Goal: Task Accomplishment & Management: Use online tool/utility

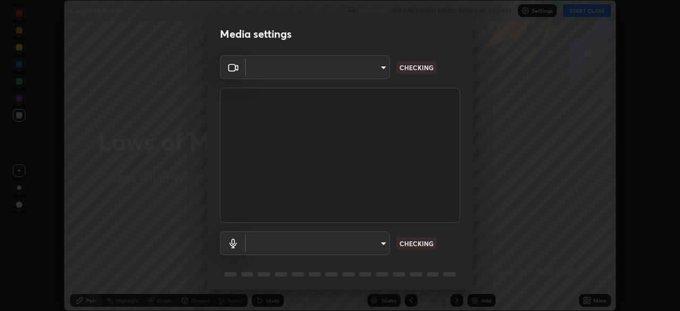
scroll to position [311, 680]
type input "72dbdc4cc3b3af6bca7f1e75d083a577e9752a5e240e0ef97287b3c987c4367e"
type input "default"
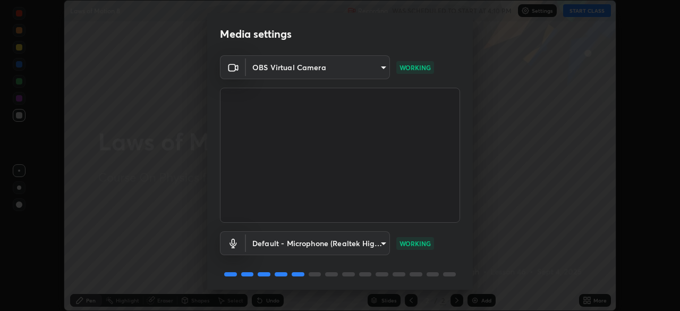
scroll to position [38, 0]
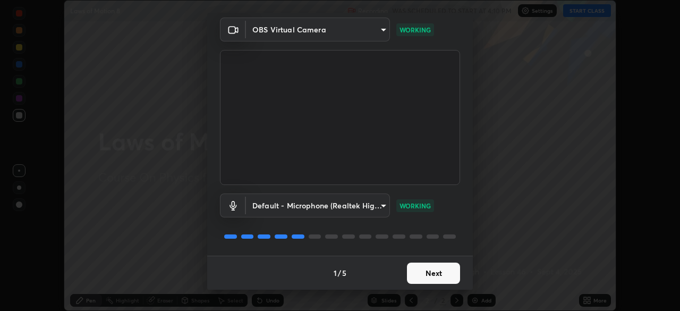
click at [438, 273] on button "Next" at bounding box center [433, 272] width 53 height 21
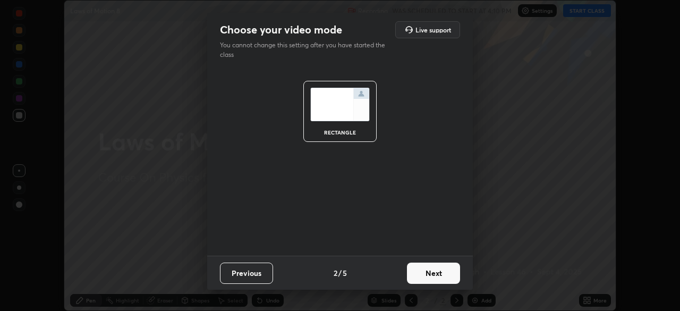
click at [444, 268] on button "Next" at bounding box center [433, 272] width 53 height 21
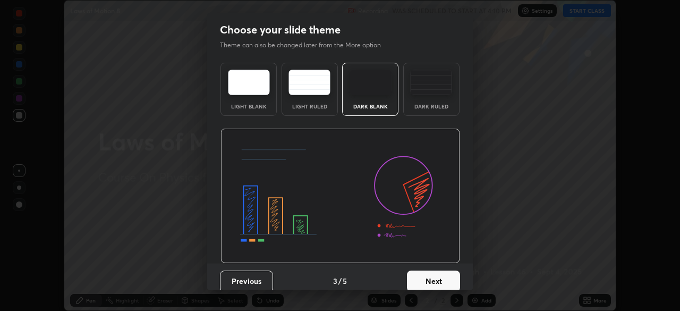
click at [446, 274] on button "Next" at bounding box center [433, 280] width 53 height 21
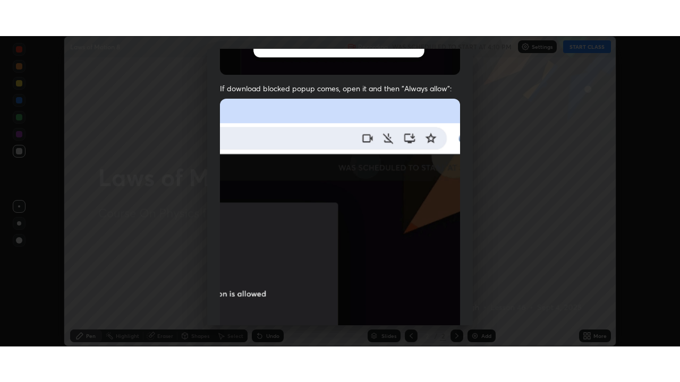
scroll to position [254, 0]
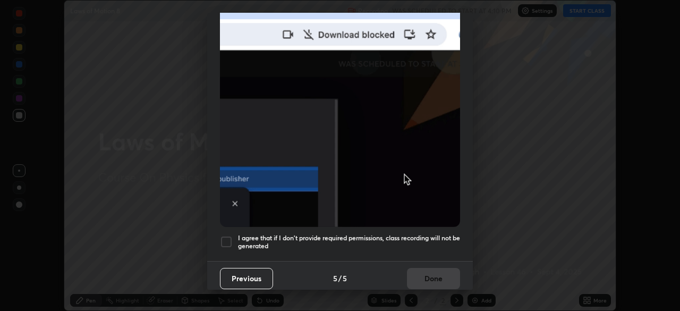
click at [228, 238] on div at bounding box center [226, 241] width 13 height 13
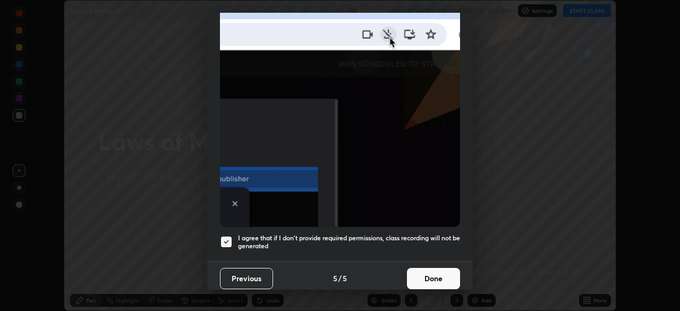
click at [431, 268] on button "Done" at bounding box center [433, 278] width 53 height 21
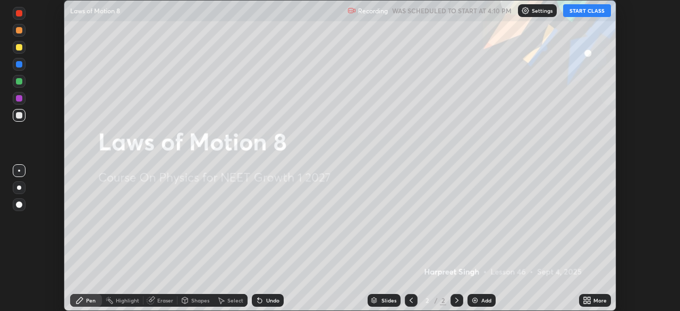
click at [585, 11] on button "START CLASS" at bounding box center [587, 10] width 48 height 13
click at [602, 299] on div "More" at bounding box center [599, 299] width 13 height 5
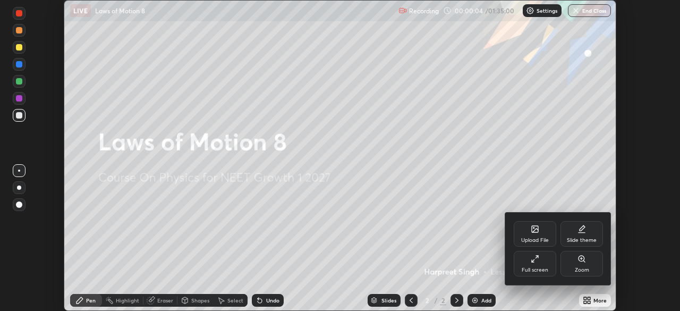
click at [535, 263] on div "Full screen" at bounding box center [535, 263] width 42 height 25
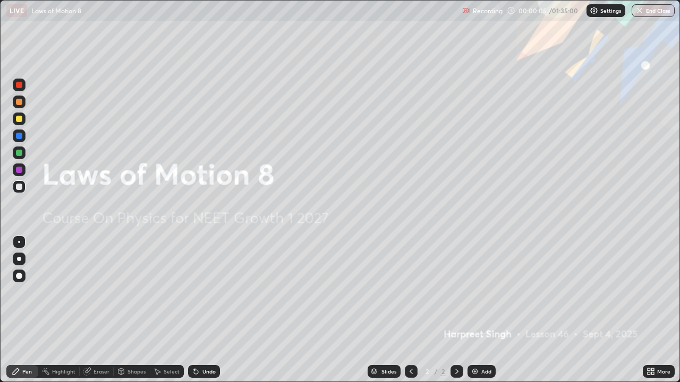
scroll to position [382, 680]
click at [486, 310] on div "Add" at bounding box center [486, 371] width 10 height 5
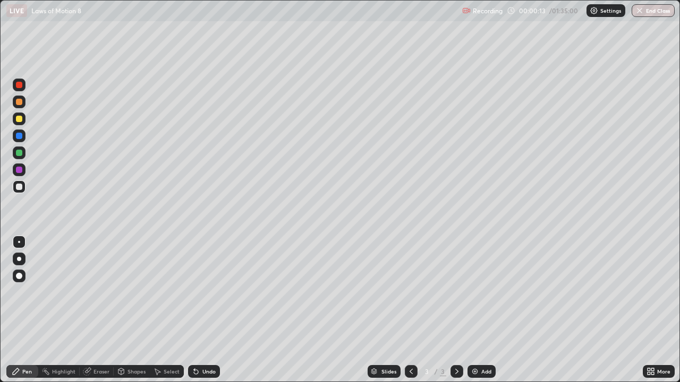
click at [18, 120] on div at bounding box center [19, 119] width 6 height 6
click at [21, 186] on div at bounding box center [19, 187] width 6 height 6
click at [102, 310] on div "Eraser" at bounding box center [101, 371] width 16 height 5
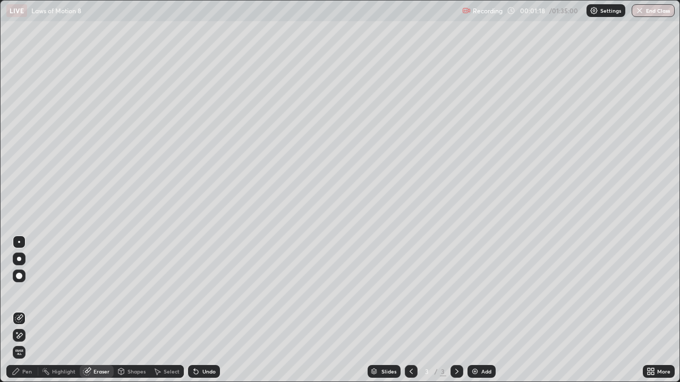
click at [32, 310] on div "Pen" at bounding box center [22, 371] width 32 height 13
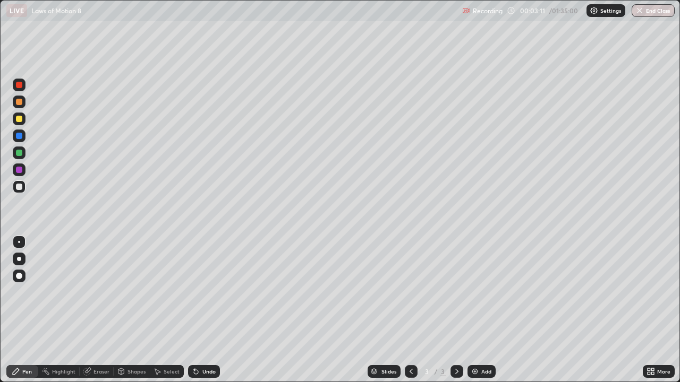
click at [21, 118] on div at bounding box center [19, 119] width 6 height 6
click at [484, 310] on div "Add" at bounding box center [486, 371] width 10 height 5
click at [453, 310] on icon at bounding box center [457, 372] width 8 height 8
click at [408, 310] on icon at bounding box center [411, 372] width 8 height 8
click at [458, 310] on icon at bounding box center [457, 372] width 8 height 8
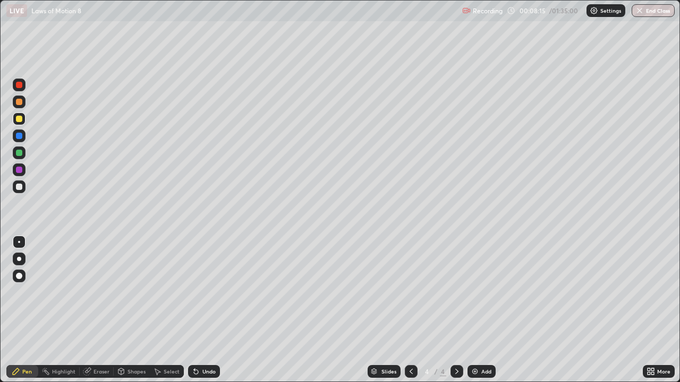
click at [19, 188] on div at bounding box center [19, 187] width 6 height 6
click at [18, 154] on div at bounding box center [19, 153] width 6 height 6
click at [407, 310] on icon at bounding box center [411, 372] width 8 height 8
click at [457, 310] on icon at bounding box center [457, 372] width 8 height 8
click at [410, 310] on icon at bounding box center [411, 372] width 8 height 8
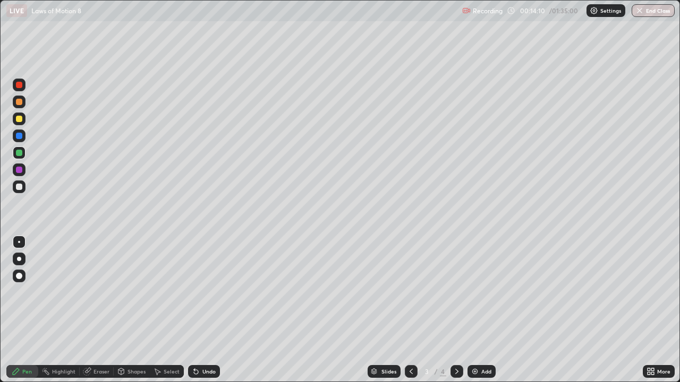
click at [456, 310] on icon at bounding box center [457, 372] width 8 height 8
click at [410, 310] on icon at bounding box center [411, 371] width 3 height 5
click at [455, 310] on icon at bounding box center [457, 372] width 8 height 8
click at [484, 310] on div "Add" at bounding box center [486, 371] width 10 height 5
click at [20, 120] on div at bounding box center [19, 119] width 6 height 6
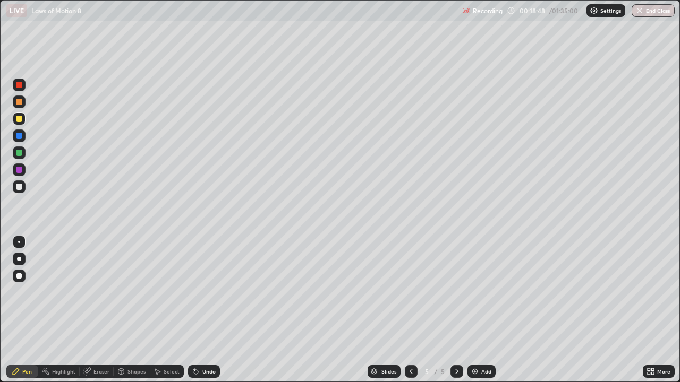
click at [20, 188] on div at bounding box center [19, 187] width 6 height 6
click at [103, 310] on div "Eraser" at bounding box center [101, 371] width 16 height 5
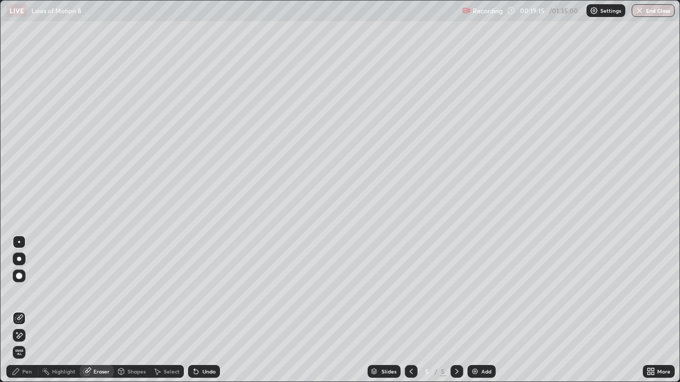
click at [28, 310] on div "Pen" at bounding box center [27, 371] width 10 height 5
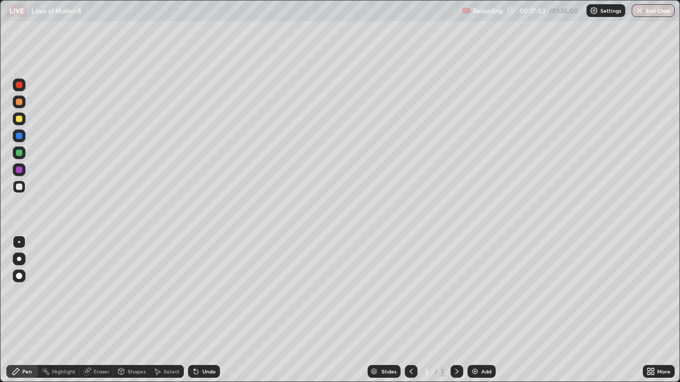
click at [98, 310] on div "Eraser" at bounding box center [97, 371] width 34 height 13
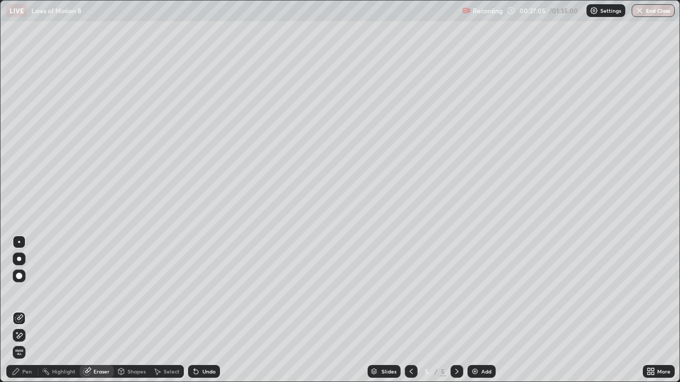
click at [31, 310] on div "Pen" at bounding box center [27, 371] width 10 height 5
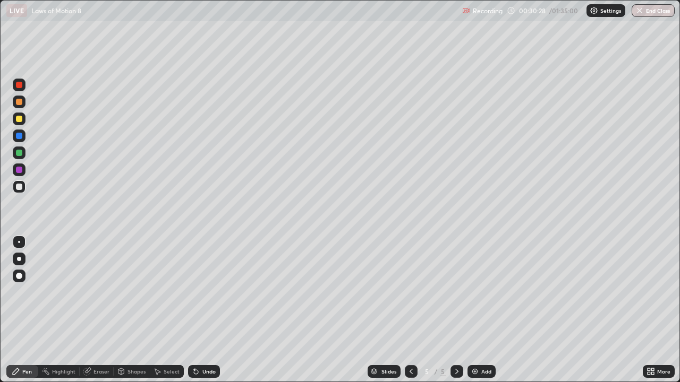
click at [21, 120] on div at bounding box center [19, 119] width 6 height 6
click at [20, 188] on div at bounding box center [19, 187] width 6 height 6
click at [29, 228] on div "Erase all" at bounding box center [18, 191] width 25 height 340
click at [31, 225] on div "Erase all" at bounding box center [18, 191] width 25 height 340
click at [98, 310] on div "Eraser" at bounding box center [101, 371] width 16 height 5
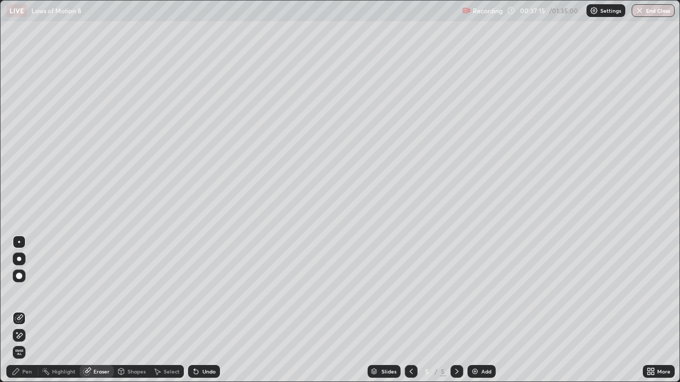
click at [24, 310] on div "Pen" at bounding box center [27, 371] width 10 height 5
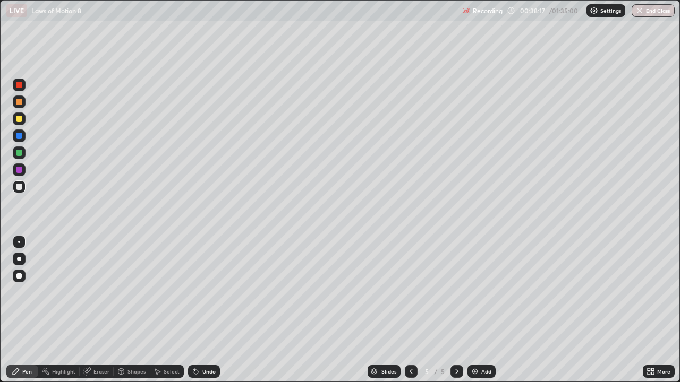
click at [21, 121] on div at bounding box center [19, 119] width 6 height 6
click at [19, 151] on div at bounding box center [19, 153] width 6 height 6
click at [21, 116] on div at bounding box center [19, 119] width 6 height 6
click at [483, 310] on div "Add" at bounding box center [486, 371] width 10 height 5
click at [102, 310] on div "Eraser" at bounding box center [101, 371] width 16 height 5
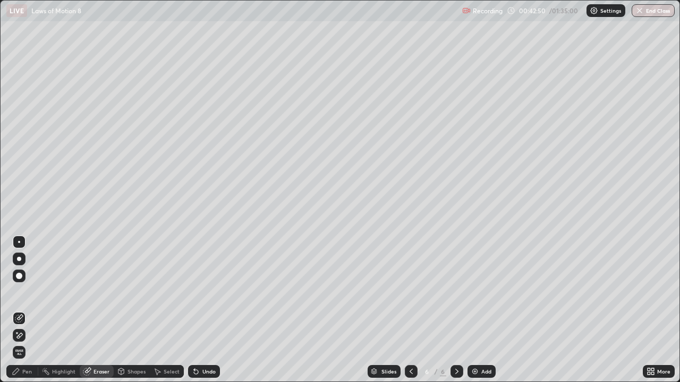
click at [37, 310] on div "Pen" at bounding box center [22, 371] width 32 height 13
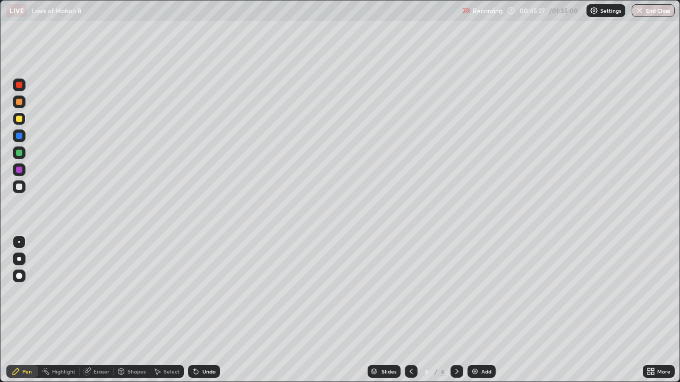
click at [410, 310] on icon at bounding box center [411, 371] width 3 height 5
click at [460, 310] on icon at bounding box center [457, 372] width 8 height 8
click at [20, 187] on div at bounding box center [19, 187] width 6 height 6
click at [408, 310] on icon at bounding box center [411, 372] width 8 height 8
click at [410, 310] on icon at bounding box center [411, 372] width 8 height 8
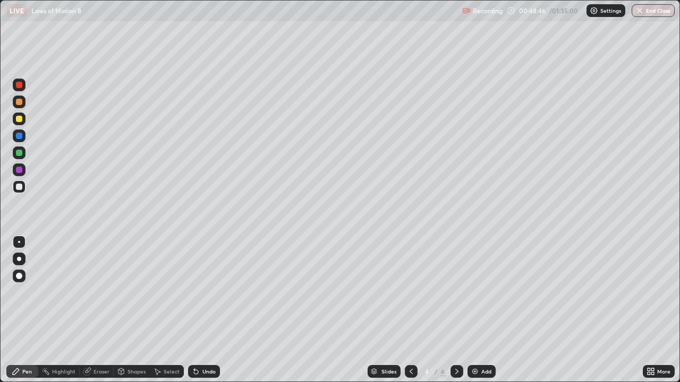
click at [411, 310] on div at bounding box center [411, 371] width 13 height 13
click at [453, 310] on icon at bounding box center [457, 372] width 8 height 8
click at [456, 310] on icon at bounding box center [457, 372] width 8 height 8
click at [453, 310] on icon at bounding box center [457, 372] width 8 height 8
click at [484, 310] on div "Add" at bounding box center [486, 371] width 10 height 5
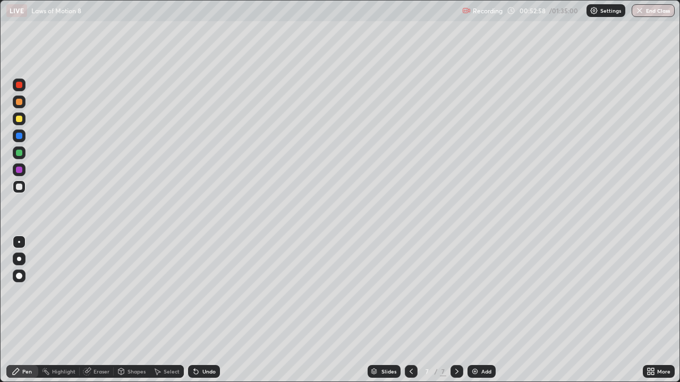
click at [21, 118] on div at bounding box center [19, 119] width 6 height 6
click at [19, 152] on div at bounding box center [19, 153] width 6 height 6
click at [19, 188] on div at bounding box center [19, 187] width 6 height 6
click at [22, 187] on div at bounding box center [19, 187] width 6 height 6
click at [98, 310] on div "Eraser" at bounding box center [101, 371] width 16 height 5
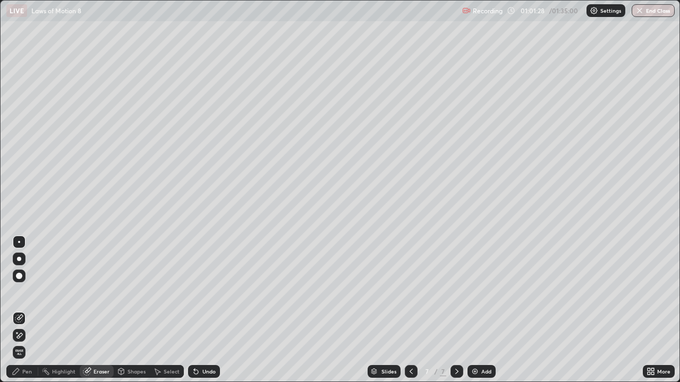
click at [27, 310] on div "Pen" at bounding box center [27, 371] width 10 height 5
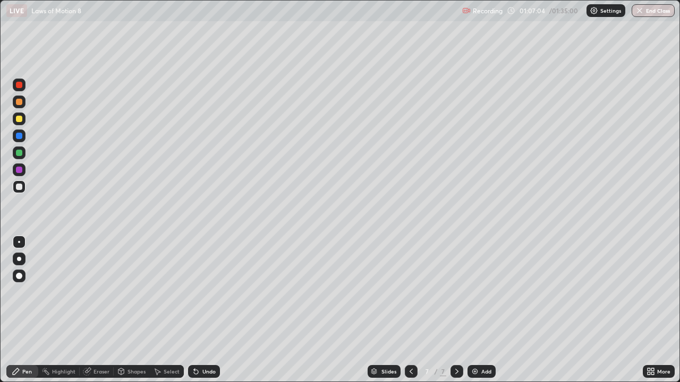
click at [487, 310] on div "Add" at bounding box center [486, 371] width 10 height 5
click at [21, 119] on div at bounding box center [19, 119] width 6 height 6
click at [19, 188] on div at bounding box center [19, 187] width 6 height 6
click at [19, 120] on div at bounding box center [19, 119] width 6 height 6
click at [104, 310] on div "Eraser" at bounding box center [101, 371] width 16 height 5
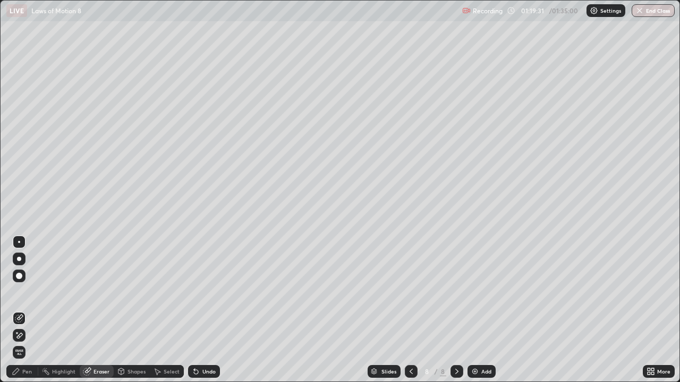
click at [31, 310] on div "Pen" at bounding box center [27, 371] width 10 height 5
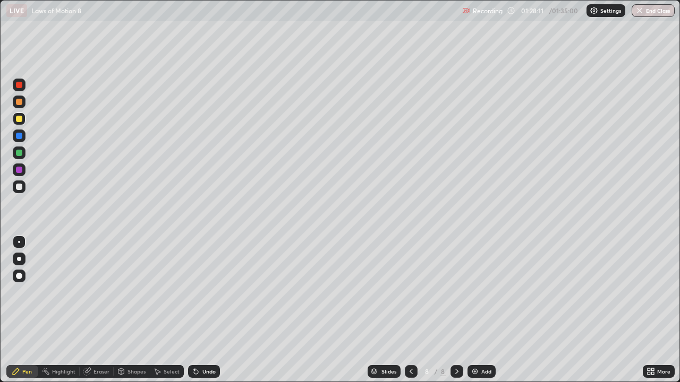
click at [484, 310] on div "Add" at bounding box center [486, 371] width 10 height 5
click at [102, 310] on div "Eraser" at bounding box center [101, 371] width 16 height 5
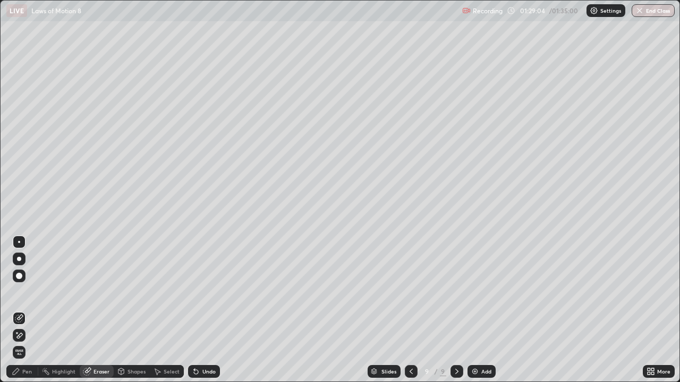
click at [29, 310] on div "Pen" at bounding box center [27, 371] width 10 height 5
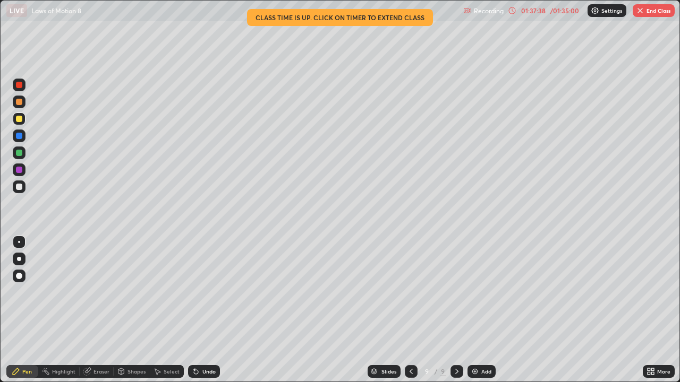
click at [654, 13] on button "End Class" at bounding box center [654, 10] width 42 height 13
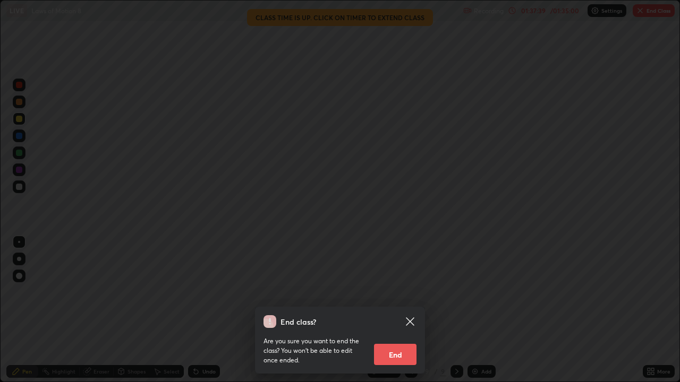
click at [404, 310] on button "End" at bounding box center [395, 354] width 42 height 21
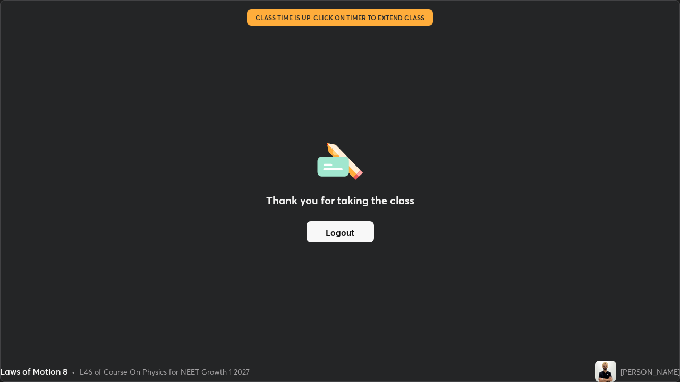
click at [356, 236] on button "Logout" at bounding box center [339, 232] width 67 height 21
click at [327, 232] on button "Logout" at bounding box center [339, 232] width 67 height 21
